Goal: Information Seeking & Learning: Learn about a topic

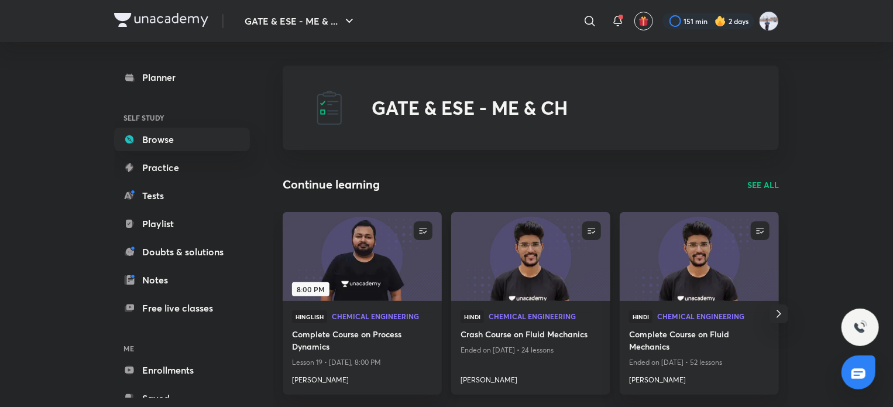
click at [539, 274] on img at bounding box center [530, 256] width 162 height 91
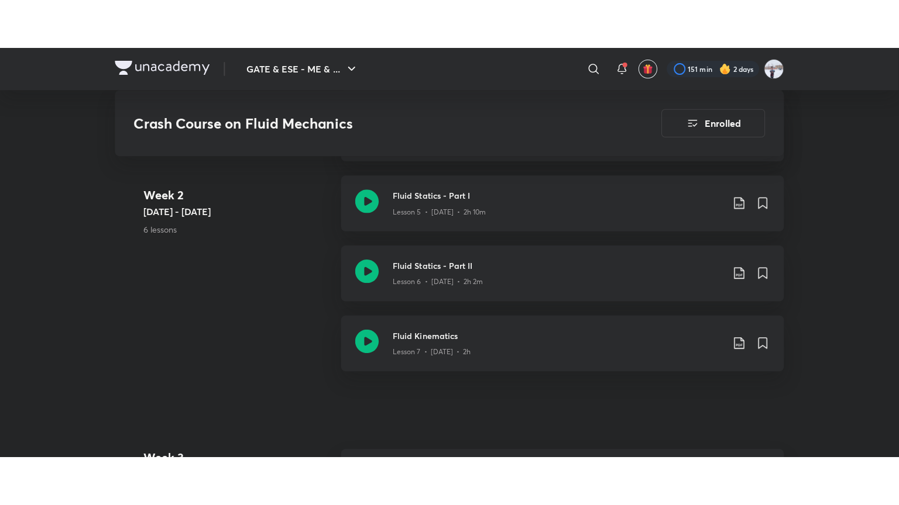
scroll to position [994, 0]
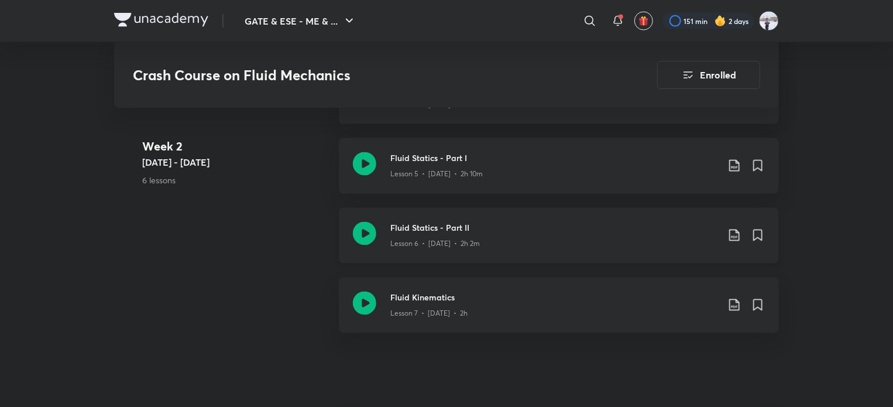
click at [480, 234] on div "Lesson 6 • [DATE] • 2h 2m" at bounding box center [554, 241] width 328 height 15
